Goal: Connect with others: Connect with other users

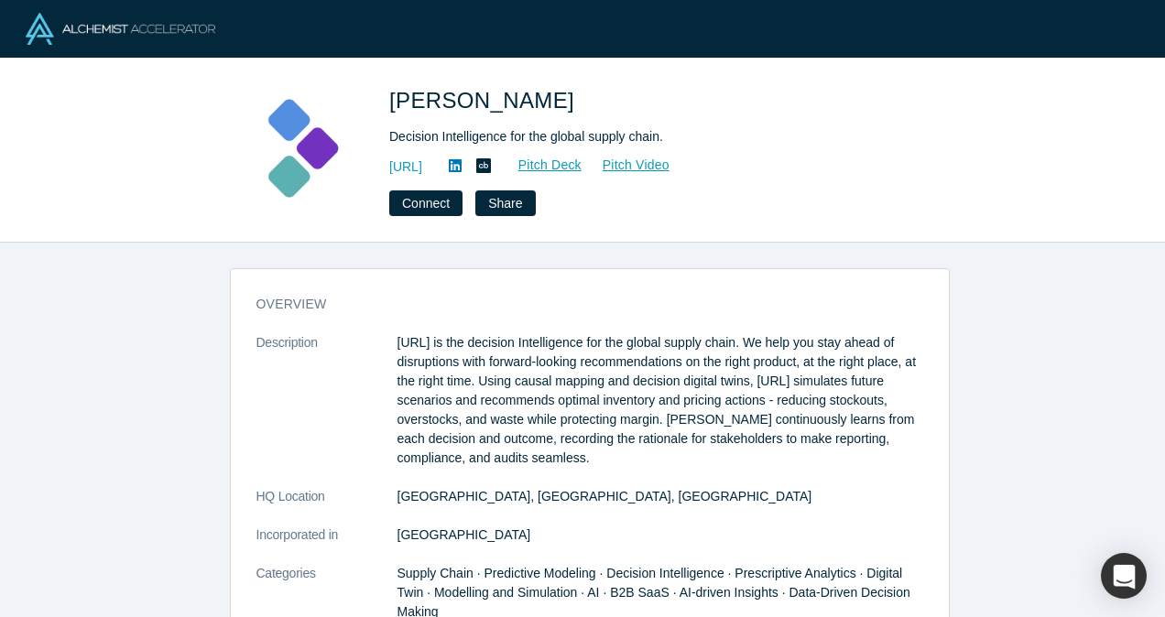
click at [154, 33] on img at bounding box center [121, 29] width 190 height 32
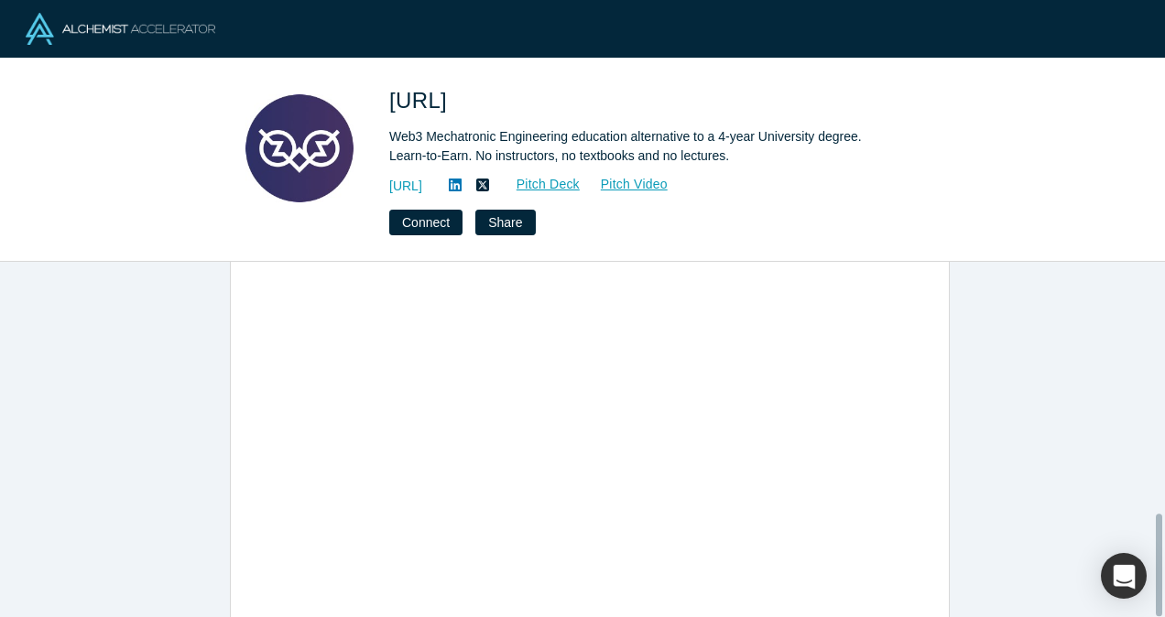
scroll to position [872, 0]
click at [422, 179] on link "https://www.mechlabs.ai" at bounding box center [405, 186] width 33 height 19
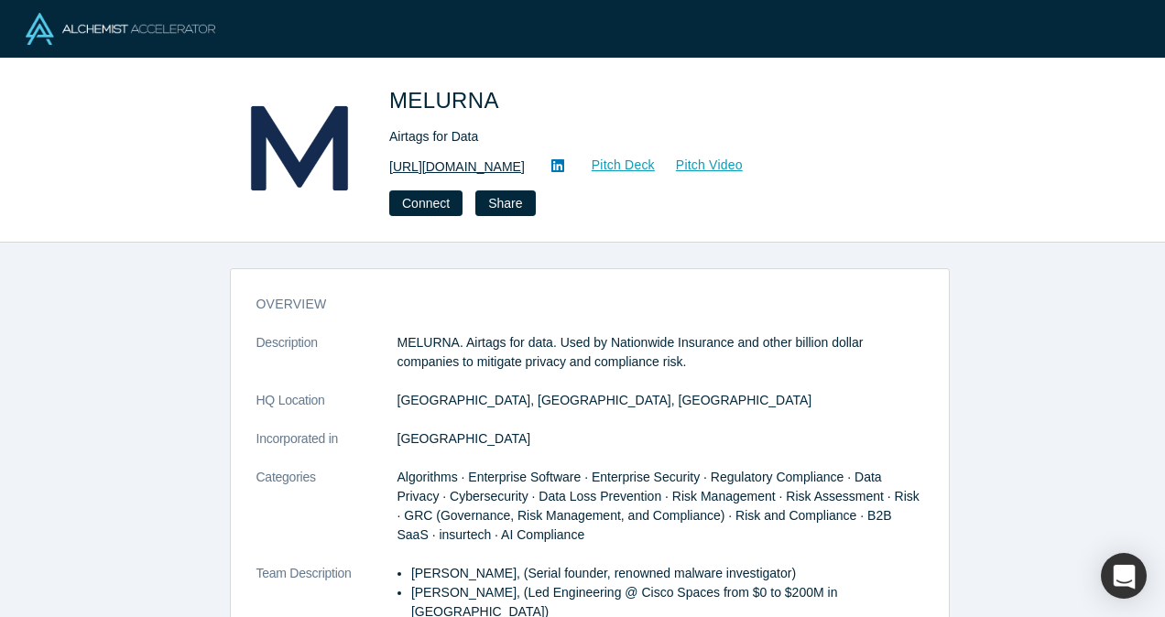
click at [496, 163] on link "https://www.melurna.com" at bounding box center [457, 167] width 136 height 19
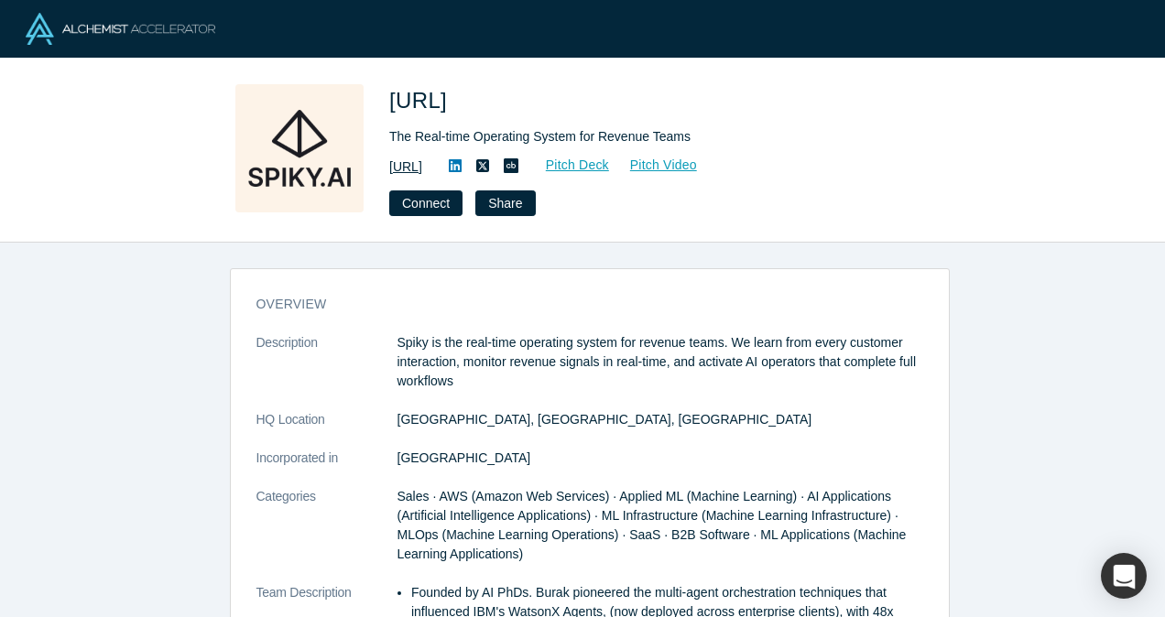
click at [422, 170] on link "https://spiky.ai/" at bounding box center [405, 167] width 33 height 19
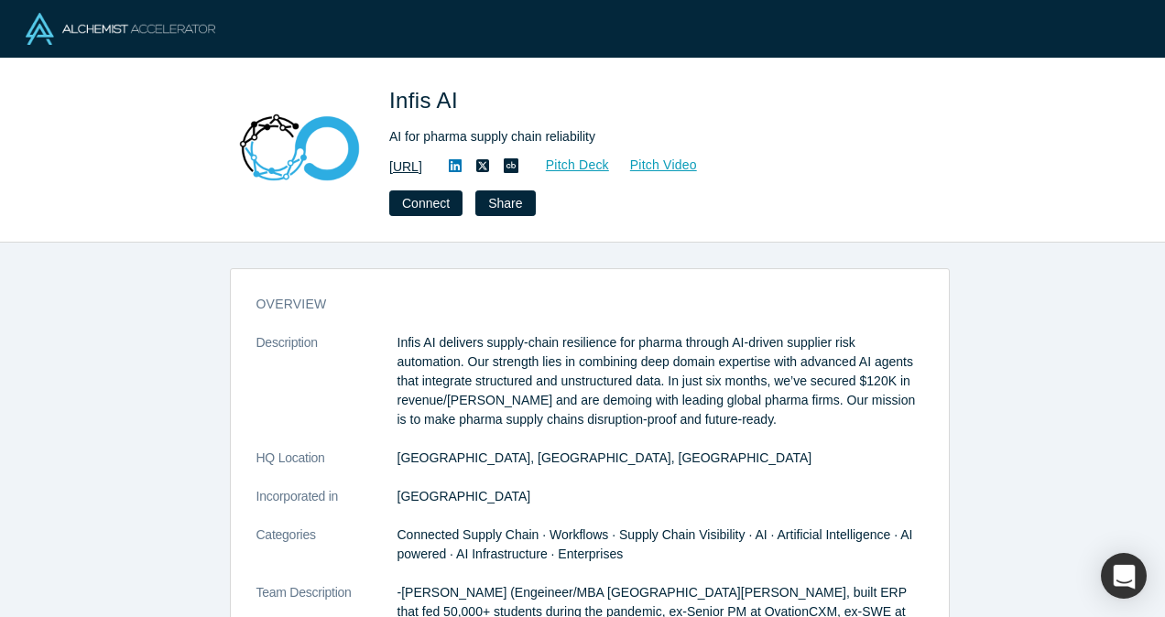
click at [422, 163] on link "[URL]" at bounding box center [405, 167] width 33 height 19
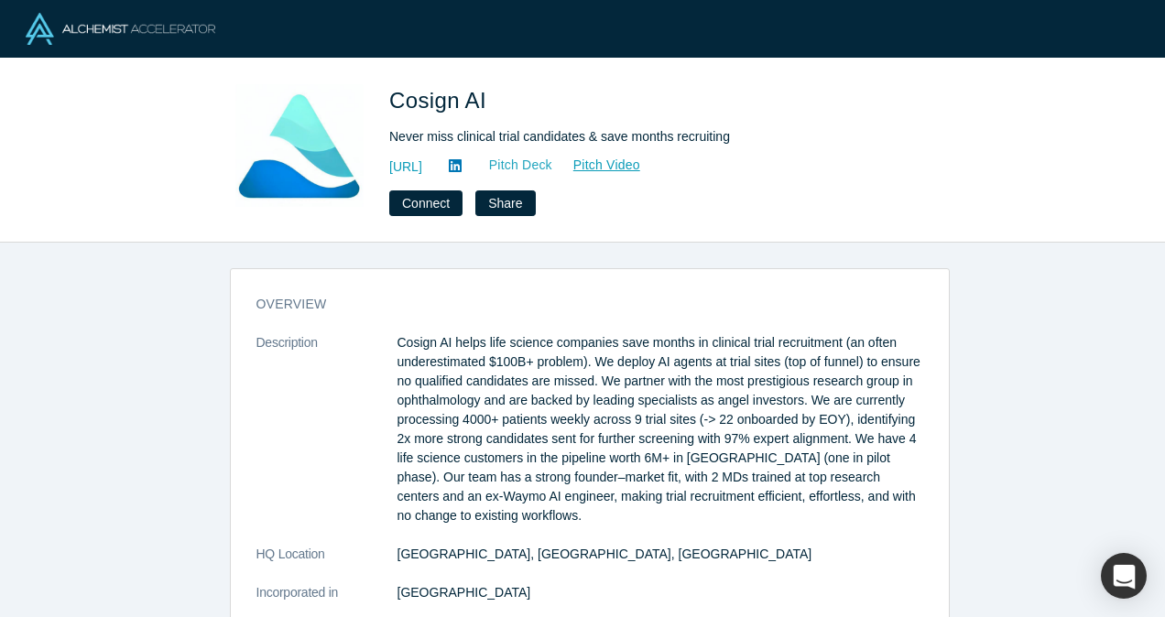
click at [553, 158] on link "Pitch Deck" at bounding box center [511, 165] width 84 height 21
click at [422, 164] on link "[URL]" at bounding box center [405, 167] width 33 height 19
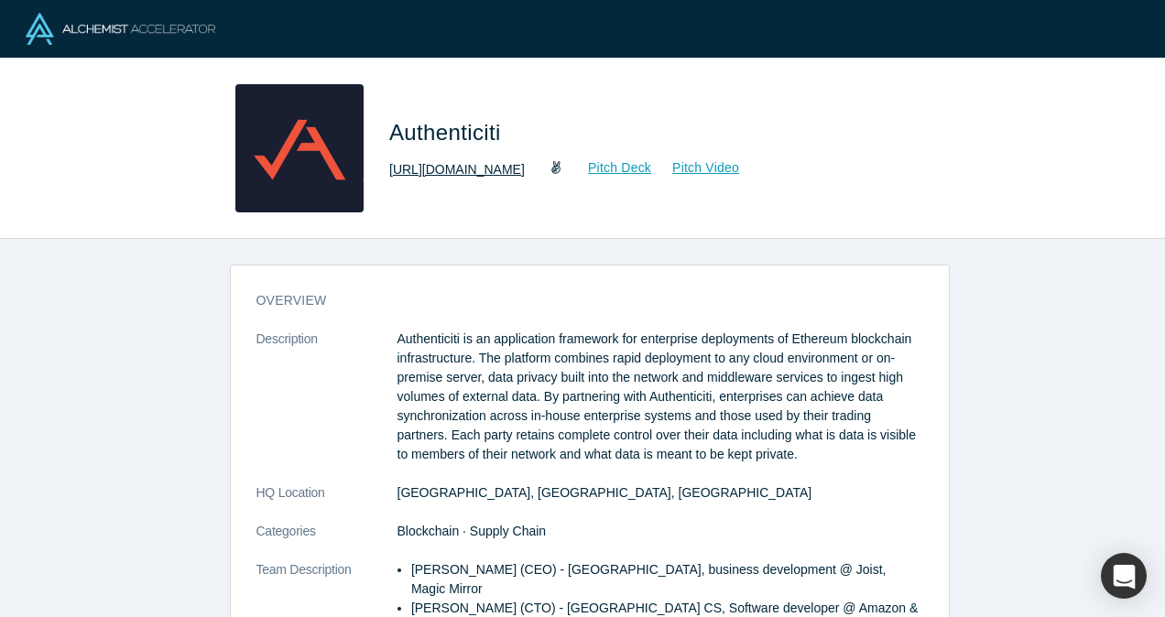
click at [490, 165] on link "http://www.authenticiti.io" at bounding box center [457, 169] width 136 height 19
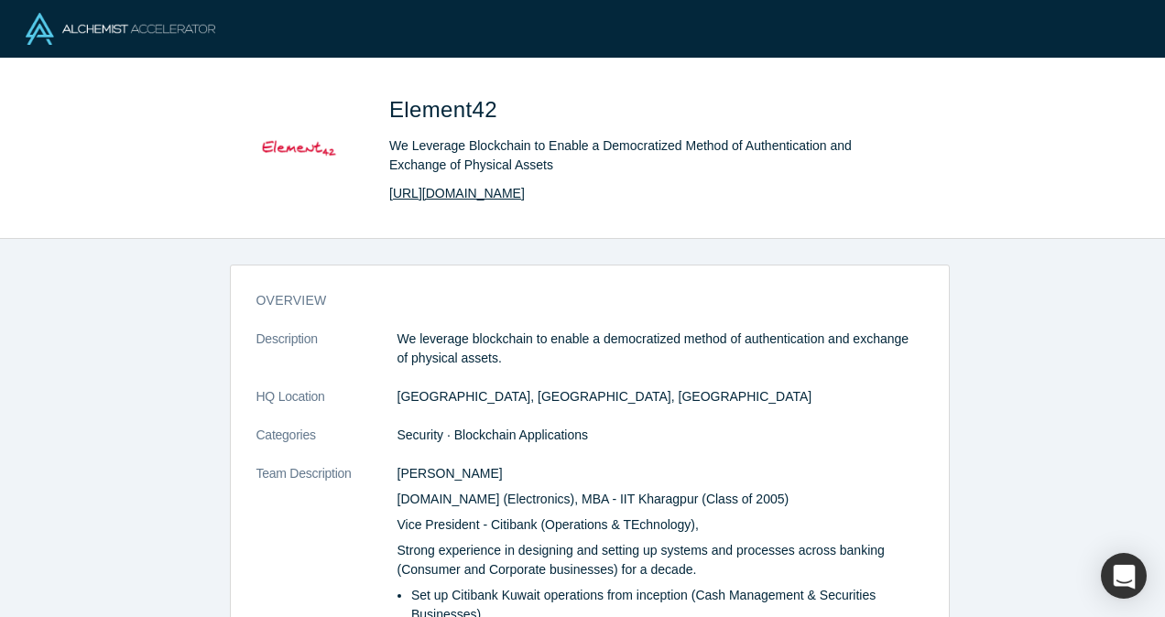
click at [432, 201] on link "http://e42.in/" at bounding box center [457, 193] width 136 height 19
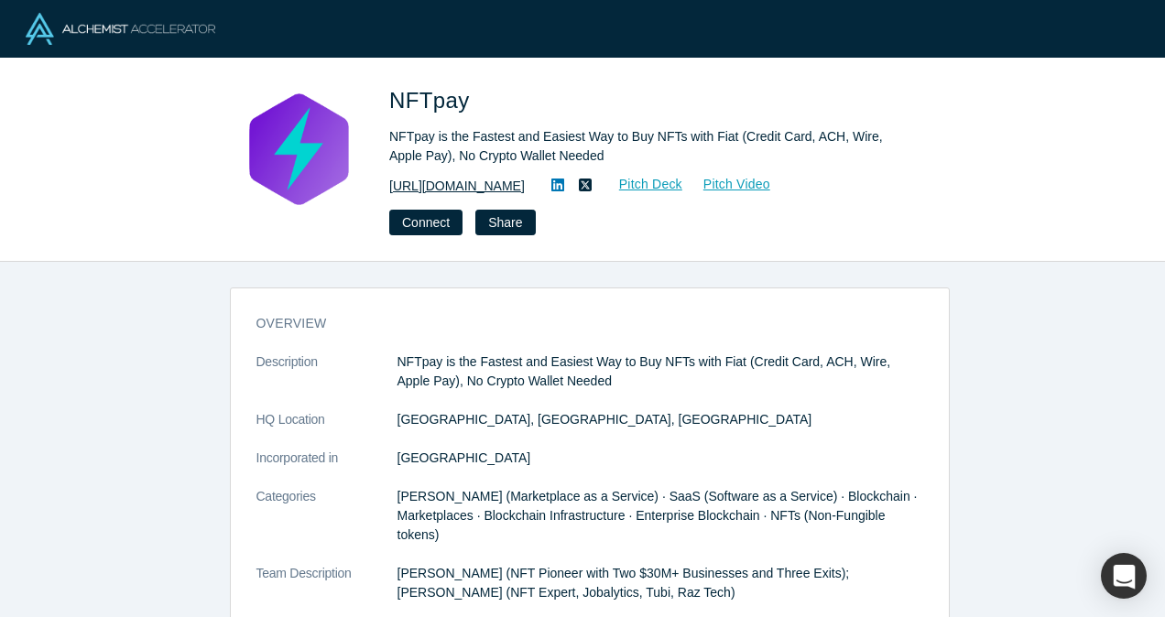
click at [505, 185] on link "https://www.nftpay.xyz" at bounding box center [457, 186] width 136 height 19
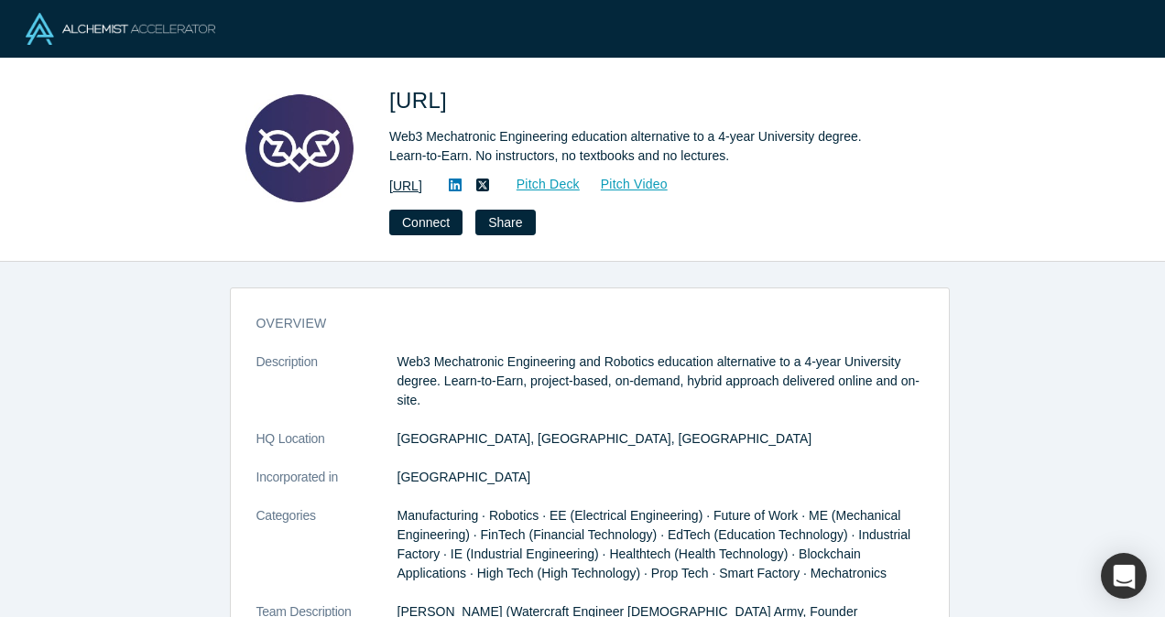
click at [422, 185] on link "https://www.mechlabs.ai" at bounding box center [405, 186] width 33 height 19
click at [443, 217] on button "Connect" at bounding box center [425, 223] width 73 height 26
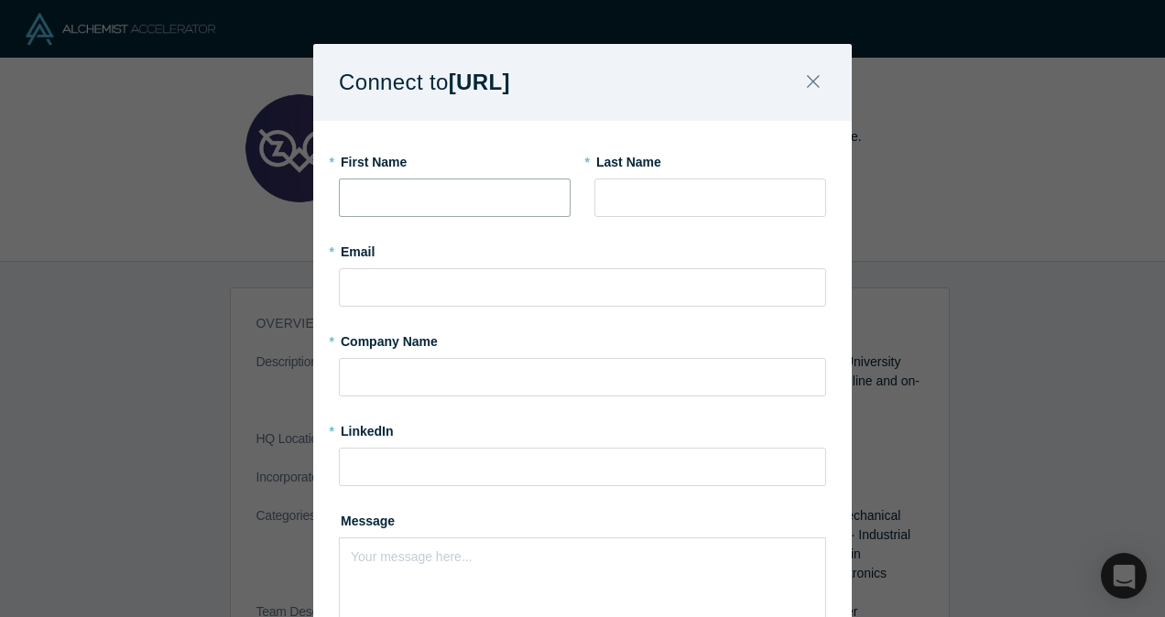
click at [506, 183] on input "text" at bounding box center [455, 198] width 232 height 38
type input "finley"
type input "wagner"
type input "finley@gatelfinance.com"
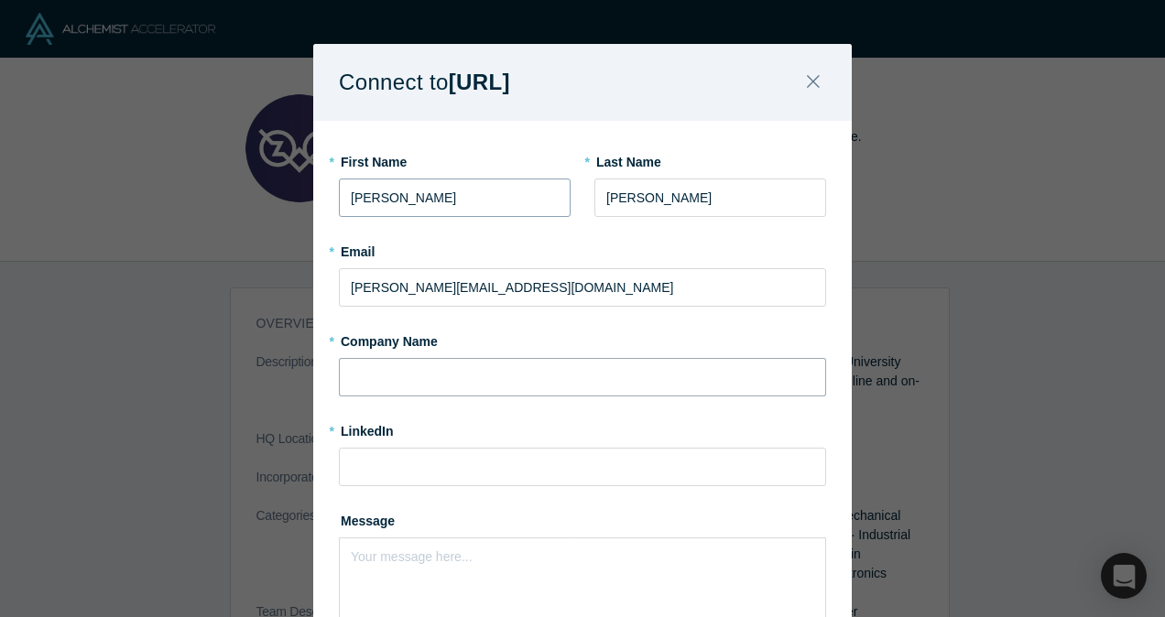
type input "gatelfinance.com"
click at [419, 560] on div "rdw-editor" at bounding box center [583, 553] width 462 height 19
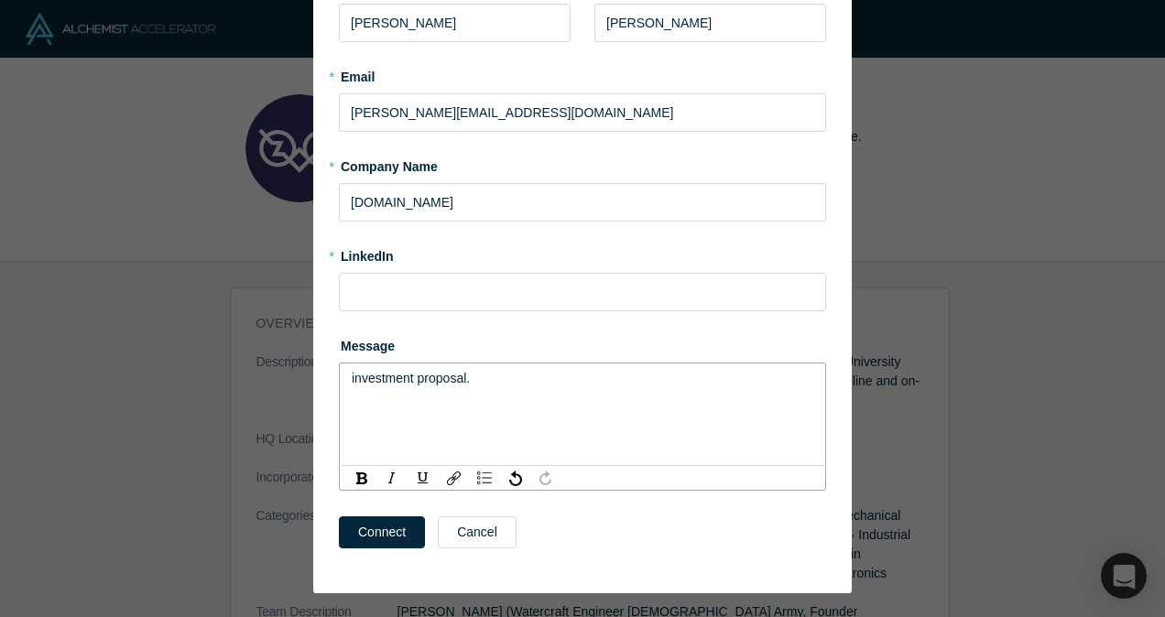
scroll to position [176, 0]
click at [394, 532] on button "Connect" at bounding box center [382, 532] width 86 height 32
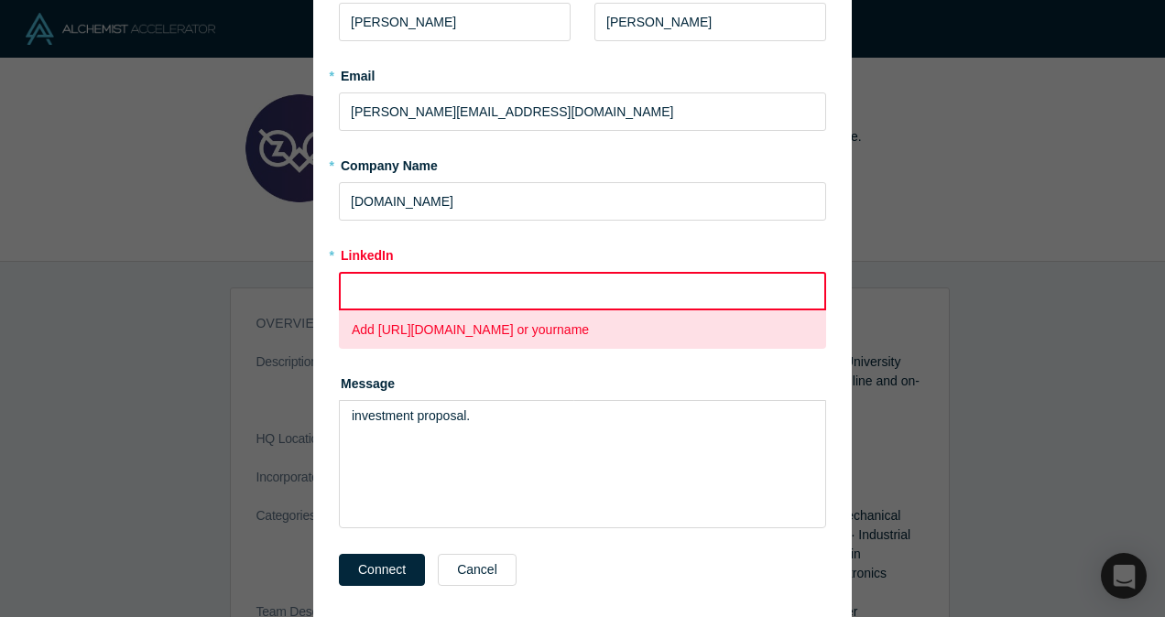
click at [392, 283] on input at bounding box center [582, 291] width 487 height 38
type input "N/A"
click at [390, 579] on button "Connect" at bounding box center [382, 570] width 86 height 32
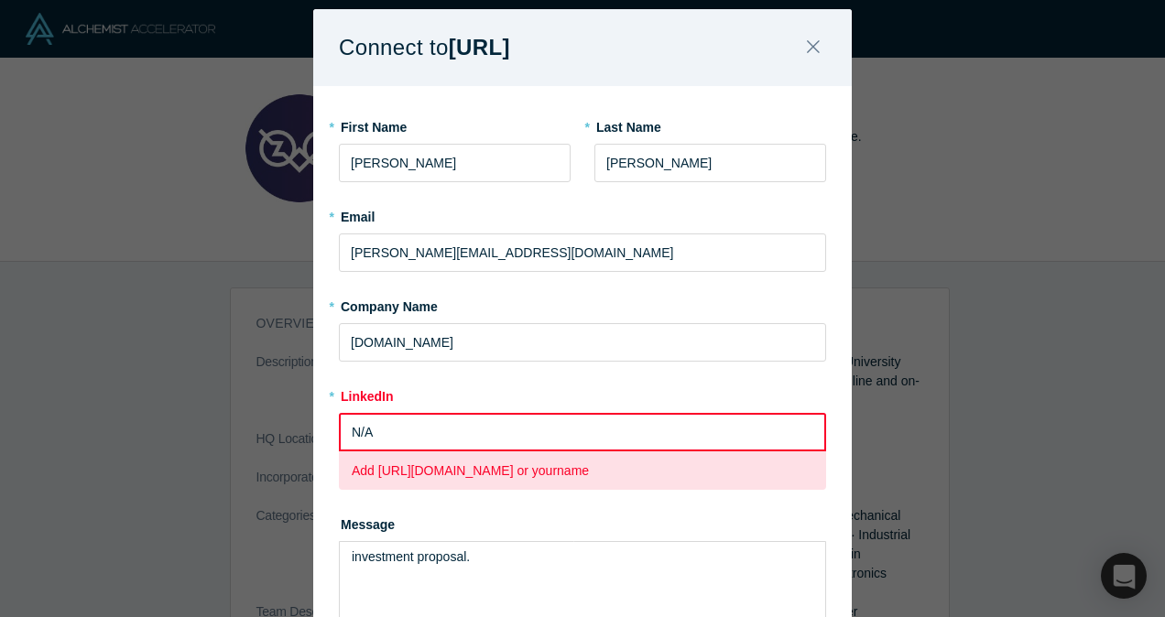
scroll to position [0, 0]
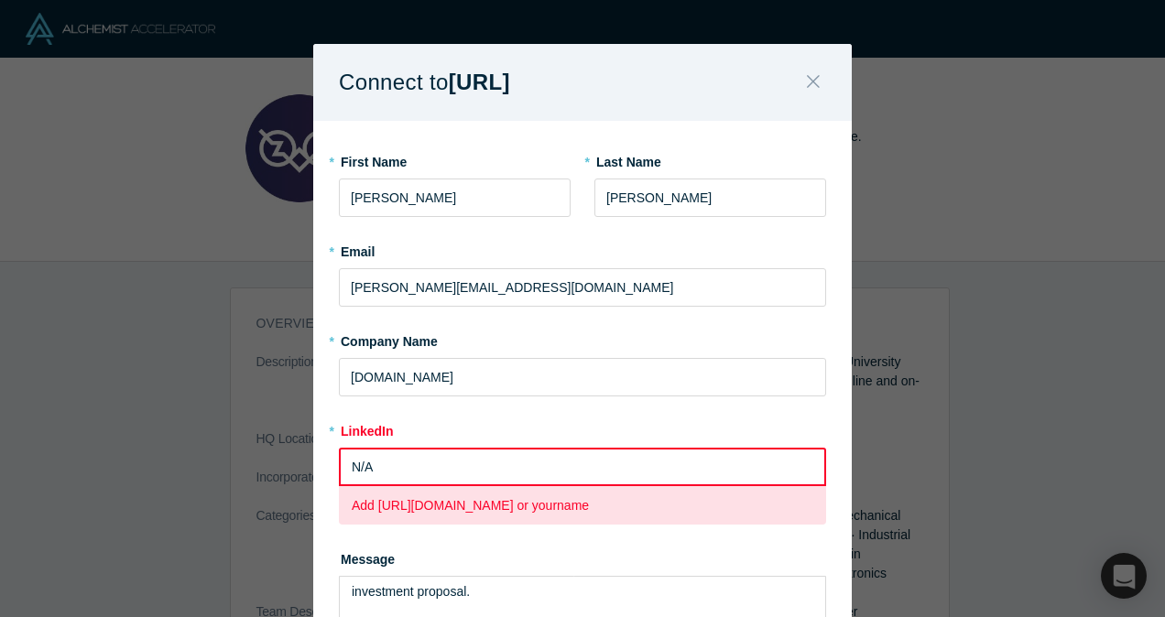
click at [808, 73] on icon "Close" at bounding box center [813, 81] width 13 height 20
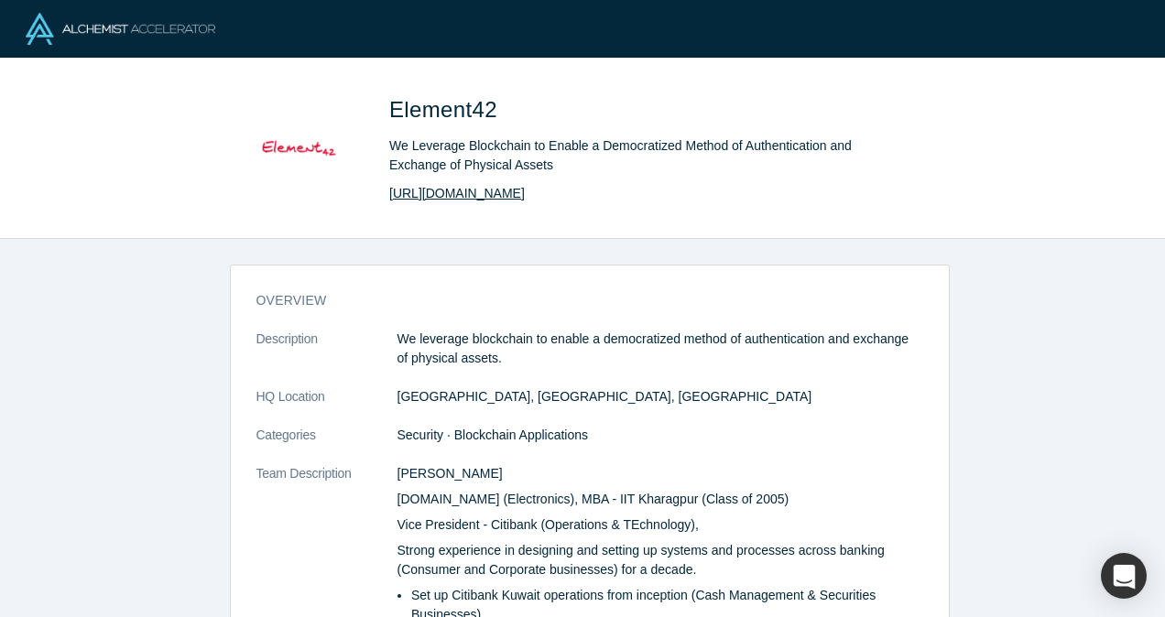
click at [445, 184] on link "[URL][DOMAIN_NAME]" at bounding box center [457, 193] width 136 height 19
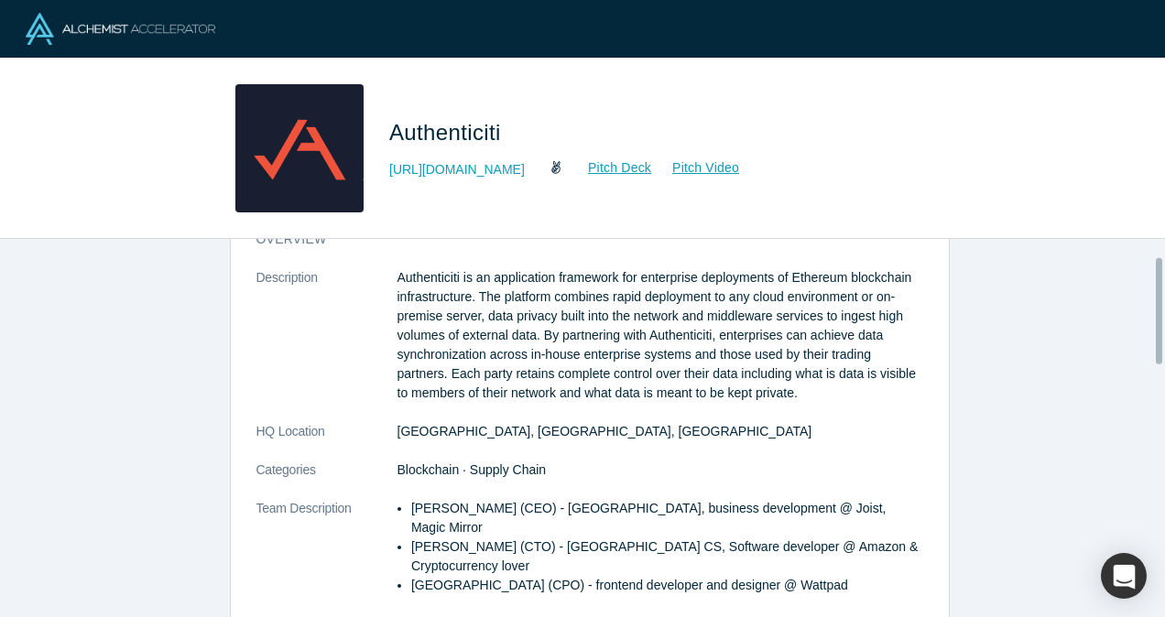
scroll to position [62, 0]
click at [496, 170] on link "http://www.authenticiti.io" at bounding box center [457, 169] width 136 height 19
click at [485, 165] on link "http://www.authenticiti.io" at bounding box center [457, 169] width 136 height 19
drag, startPoint x: 538, startPoint y: 170, endPoint x: 392, endPoint y: 169, distance: 146.5
click at [392, 169] on div "http://www.authenticiti.io Pitch Deck Pitch Video" at bounding box center [645, 169] width 513 height 22
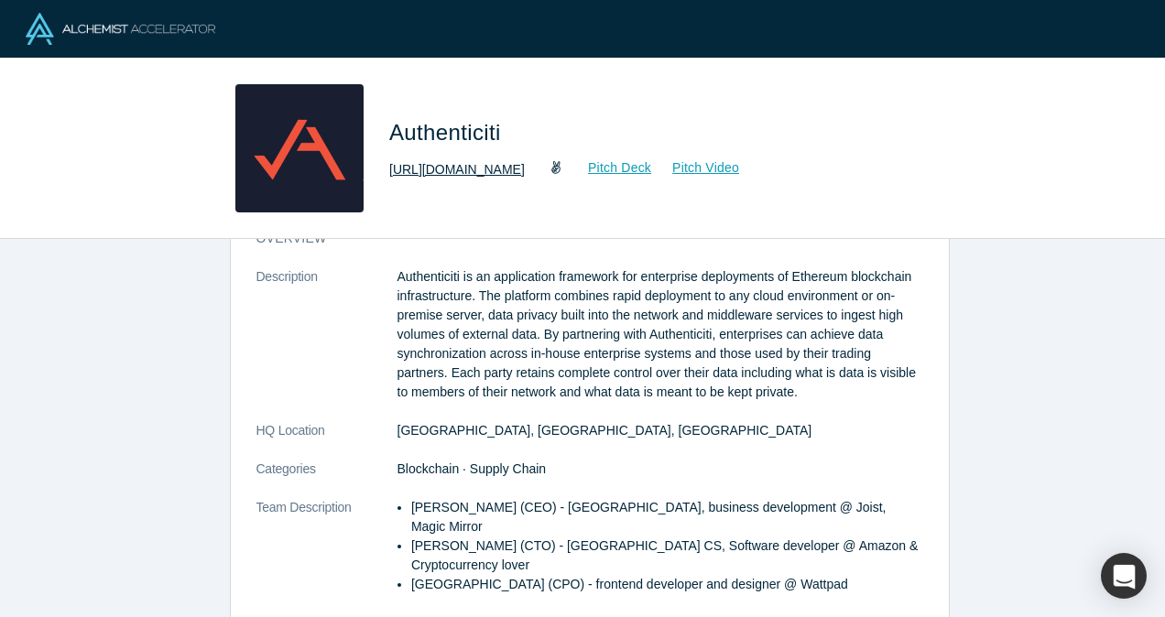
copy link "http://www.authenticiti.io"
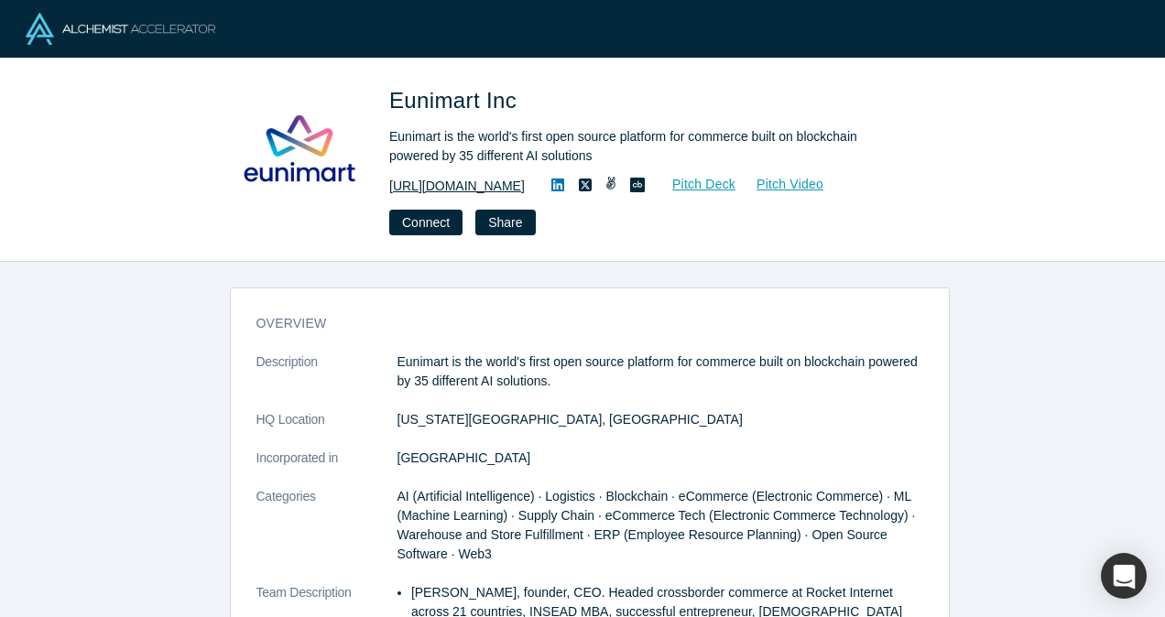
click at [469, 180] on link "https://eunimart.com/" at bounding box center [457, 186] width 136 height 19
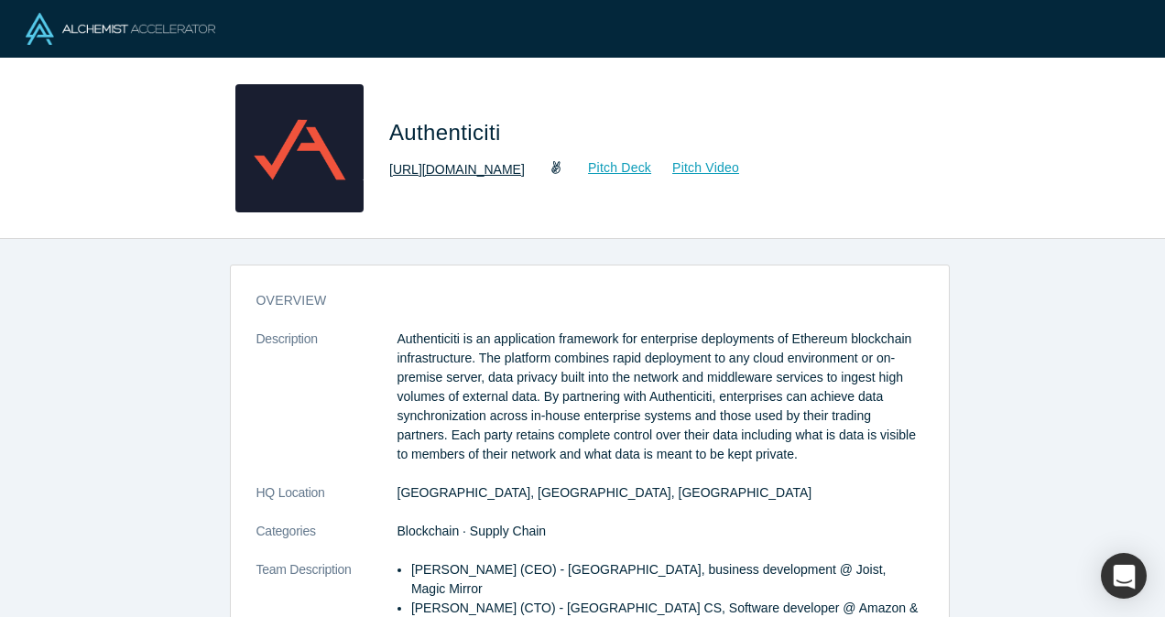
click at [512, 168] on link "[URL][DOMAIN_NAME]" at bounding box center [457, 169] width 136 height 19
